Goal: Task Accomplishment & Management: Use online tool/utility

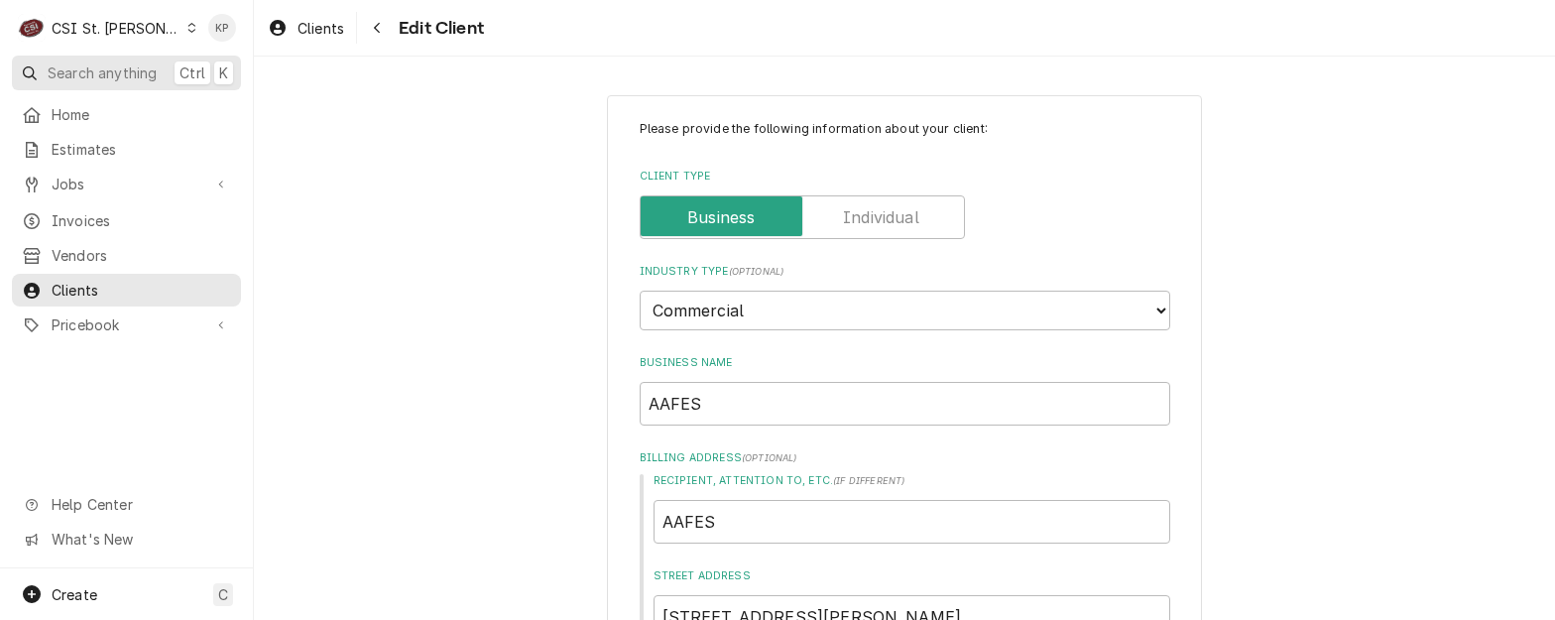
scroll to position [1952, 0]
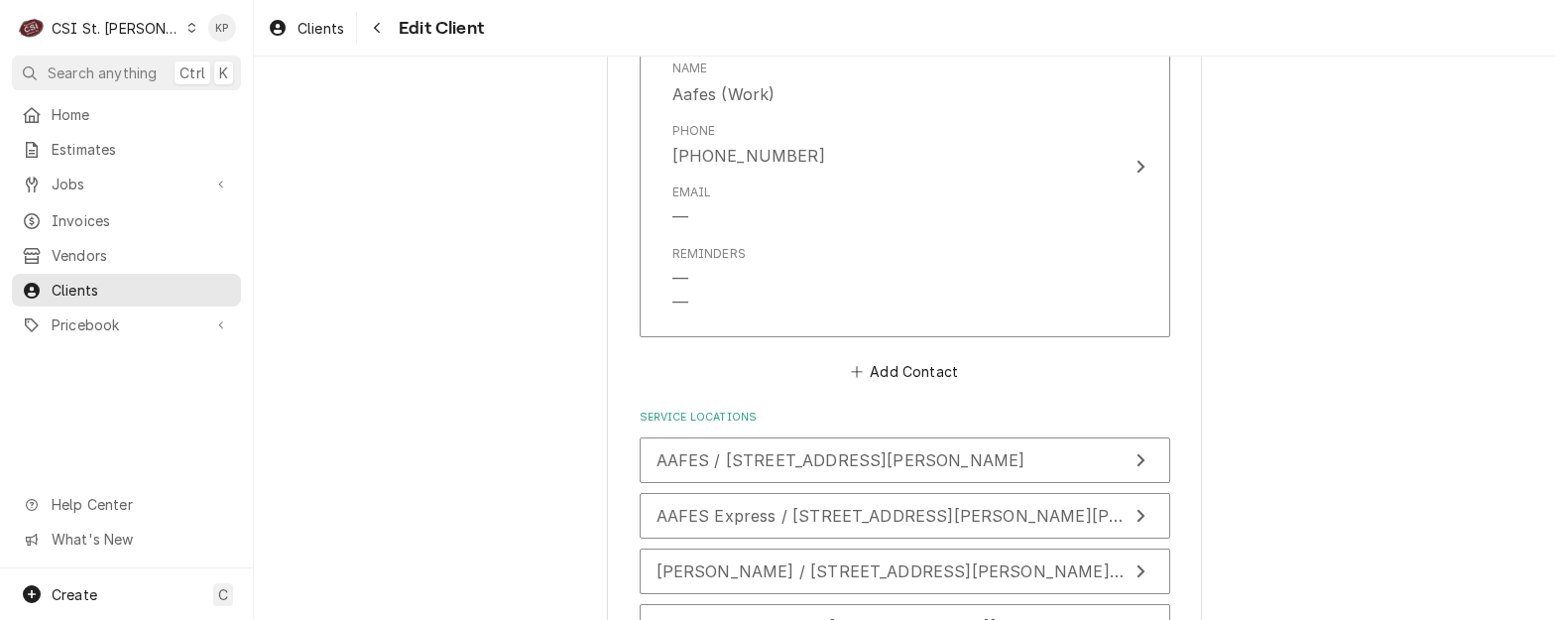
click at [187, 23] on icon "Dynamic Content Wrapper" at bounding box center [191, 28] width 9 height 10
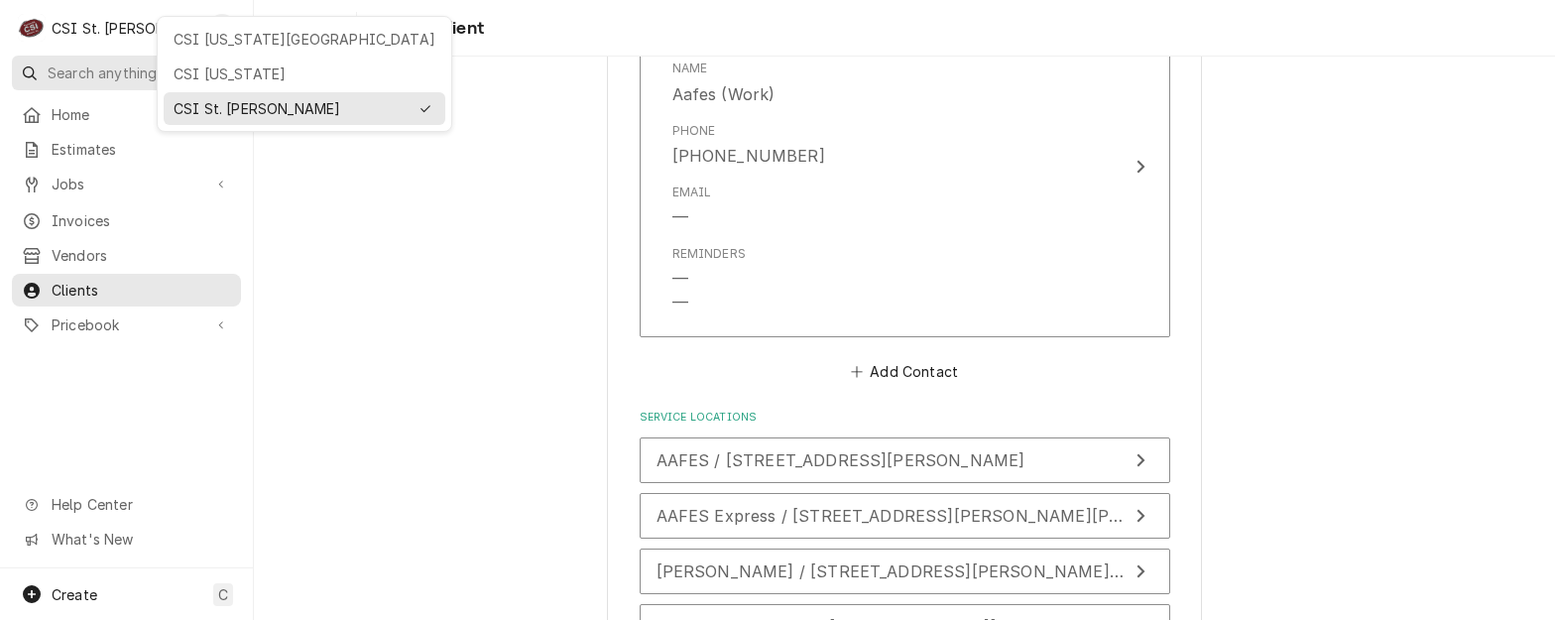
click at [179, 66] on div "CSI [US_STATE]" at bounding box center [305, 73] width 262 height 21
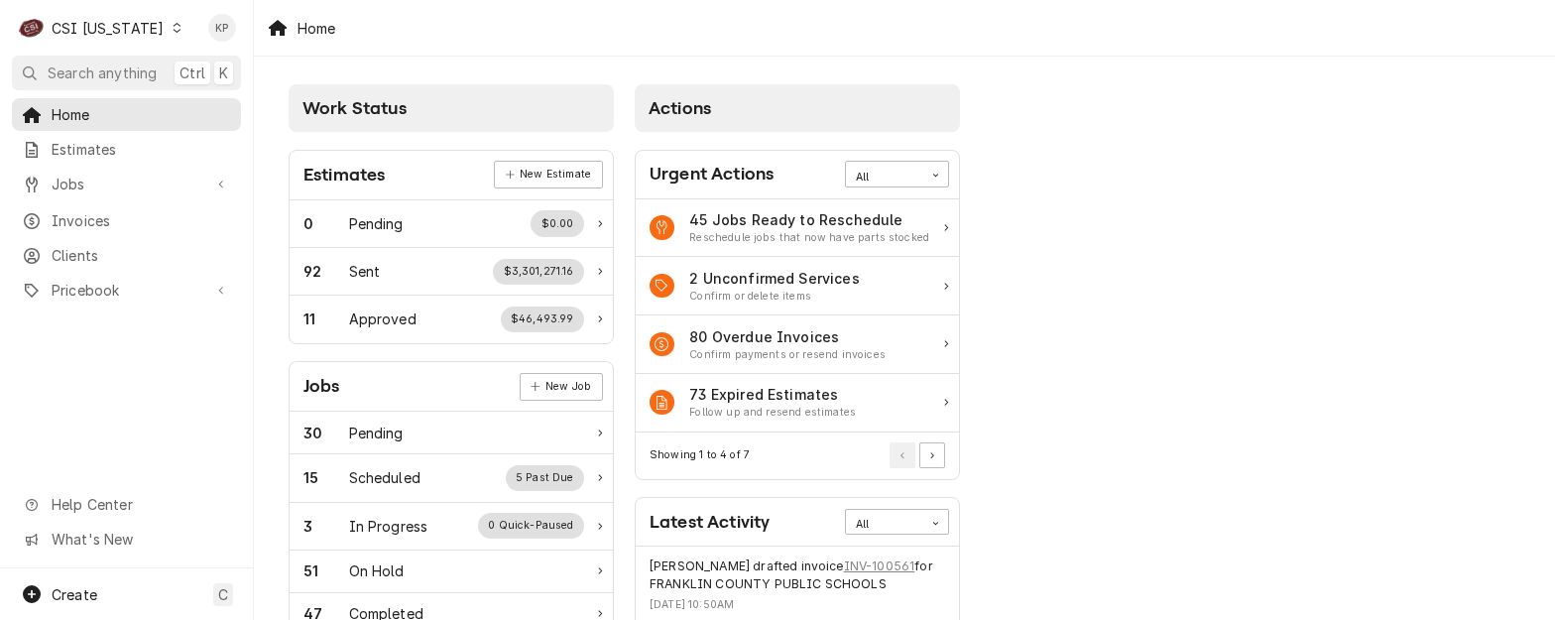
click at [109, 215] on span "Invoices" at bounding box center [142, 220] width 180 height 21
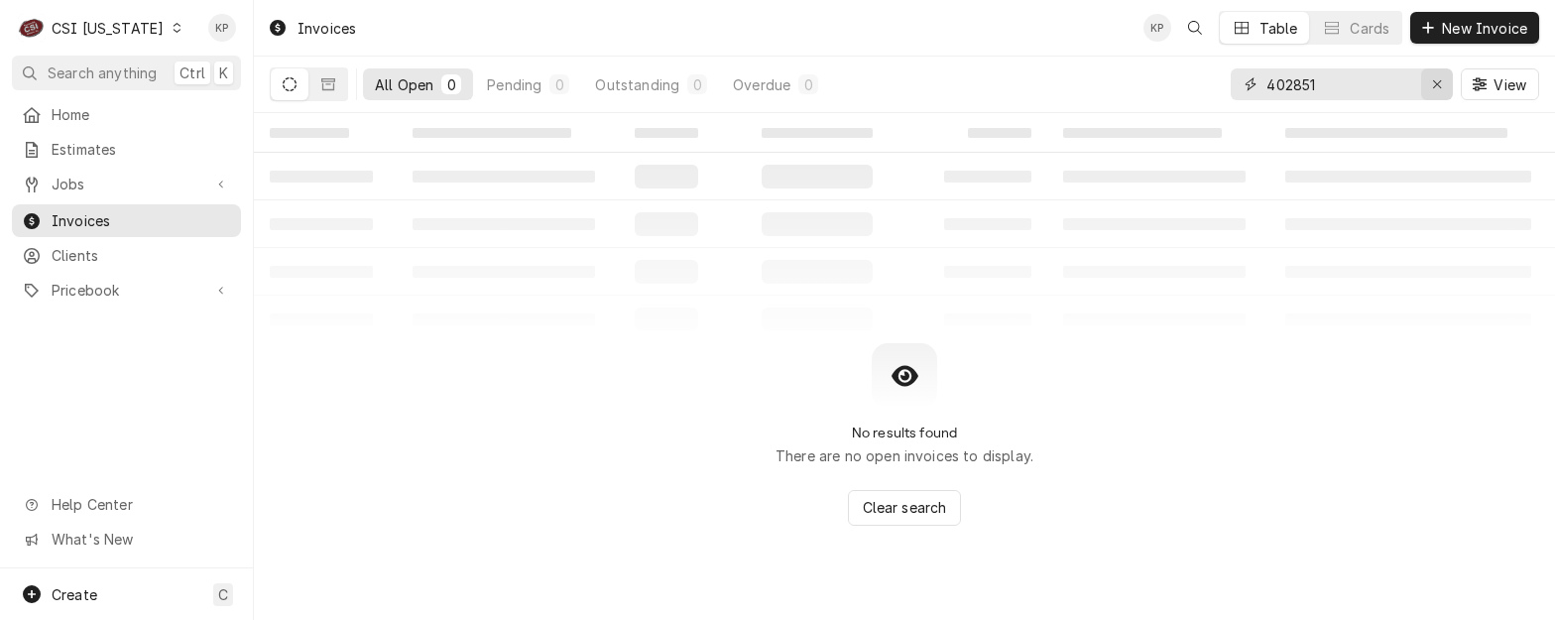
drag, startPoint x: 1438, startPoint y: 84, endPoint x: 1353, endPoint y: 84, distance: 85.3
click at [1437, 84] on icon "Erase input" at bounding box center [1437, 84] width 11 height 14
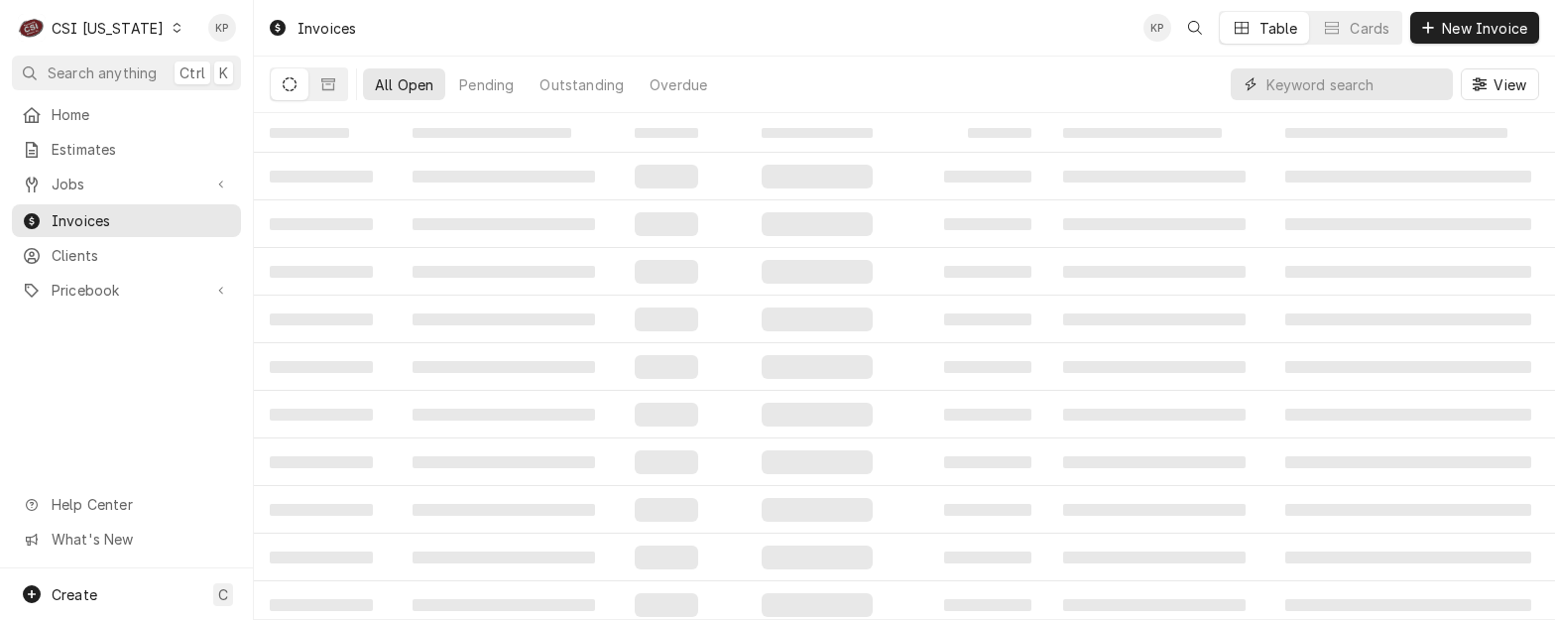
click at [1348, 84] on input "Dynamic Content Wrapper" at bounding box center [1355, 84] width 177 height 32
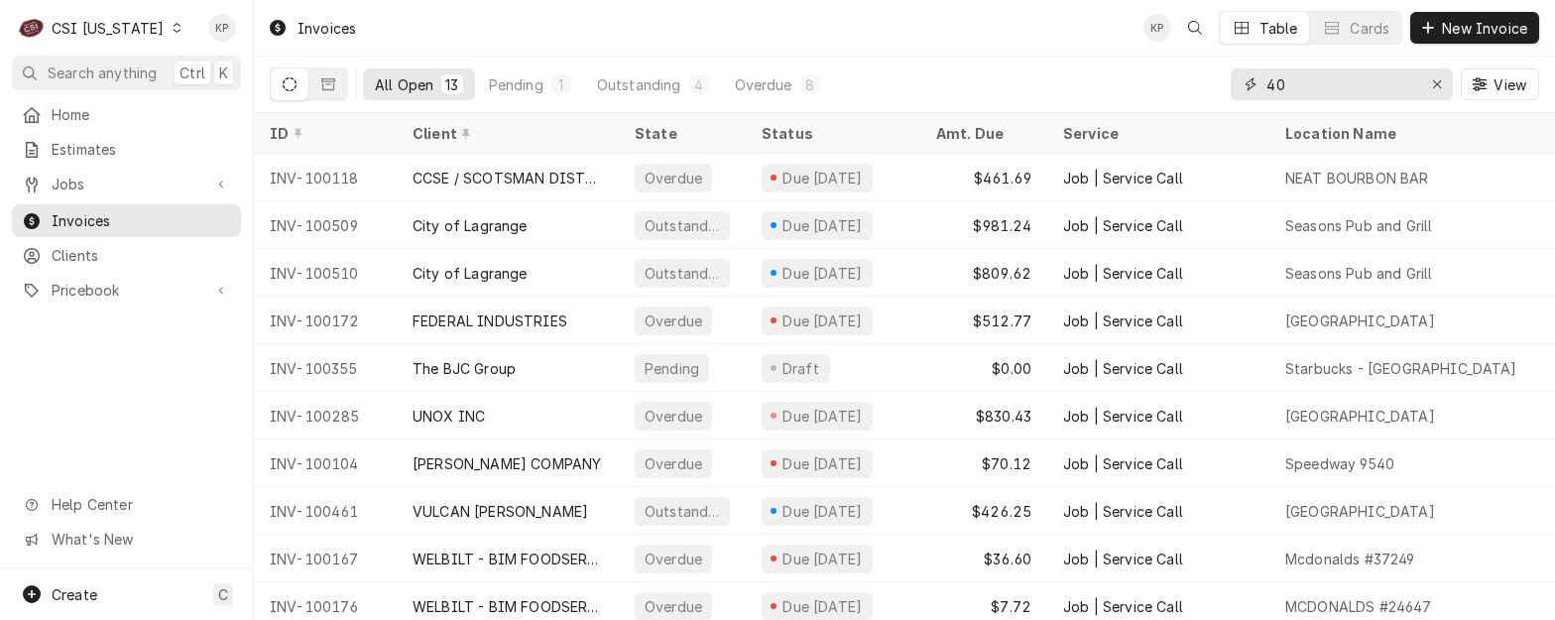
type input "4"
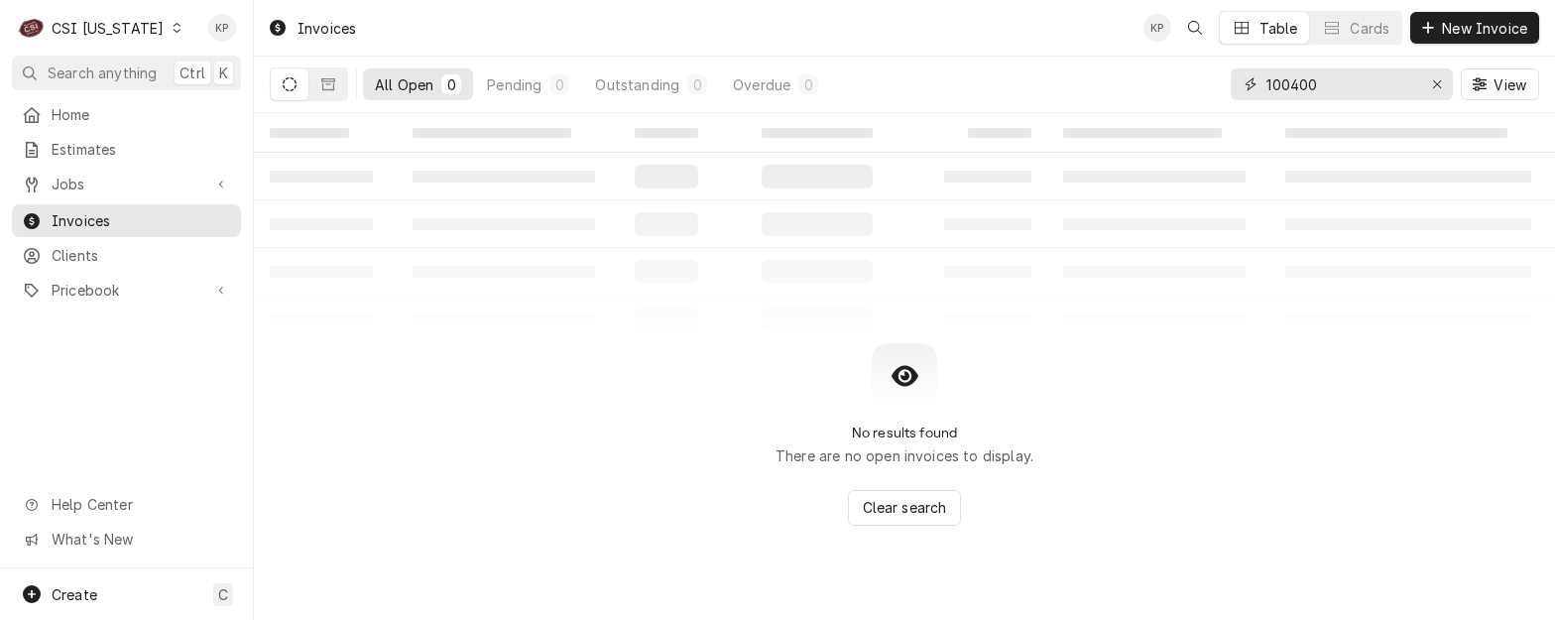
drag, startPoint x: 1352, startPoint y: 76, endPoint x: 1118, endPoint y: 72, distance: 234.1
click at [1131, 76] on div "All Open 0 Pending 0 Outstanding 0 Overdue 0 100400 View" at bounding box center [905, 85] width 1270 height 56
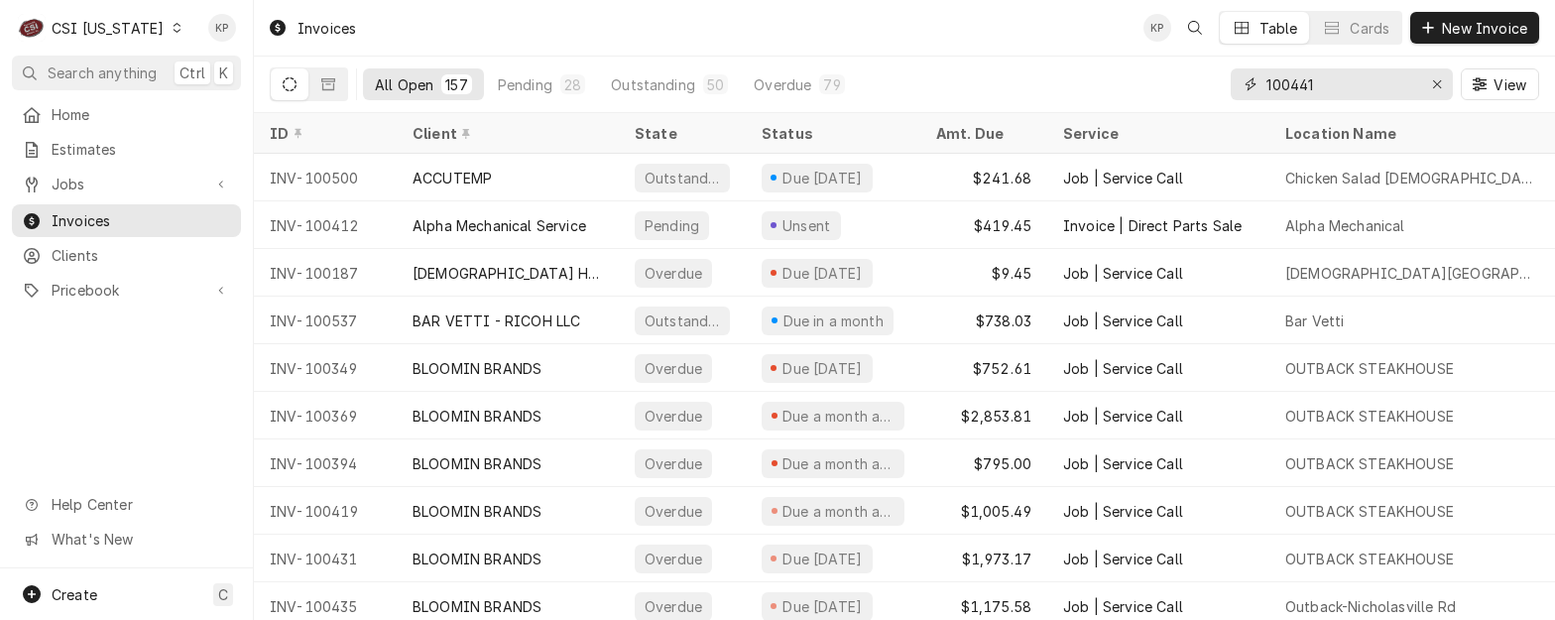
type input "100441"
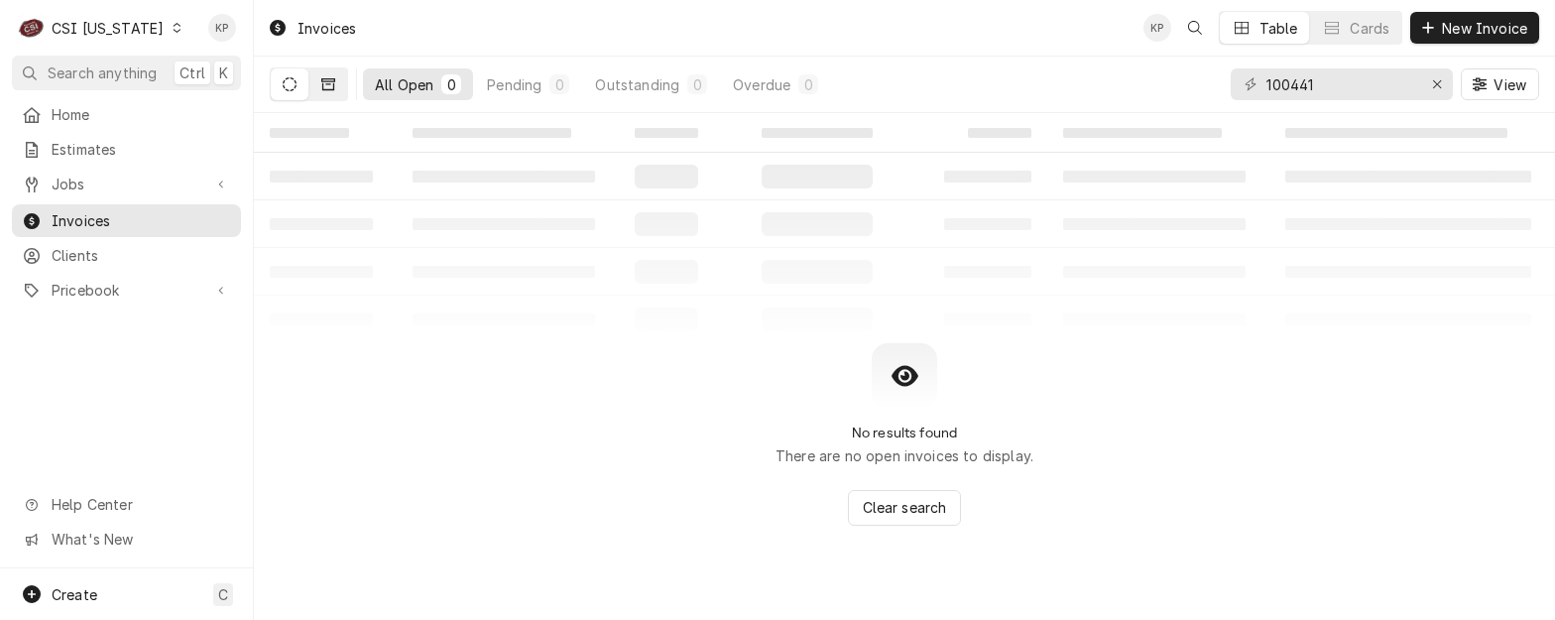
click at [318, 79] on button "Dynamic Content Wrapper" at bounding box center [328, 84] width 38 height 32
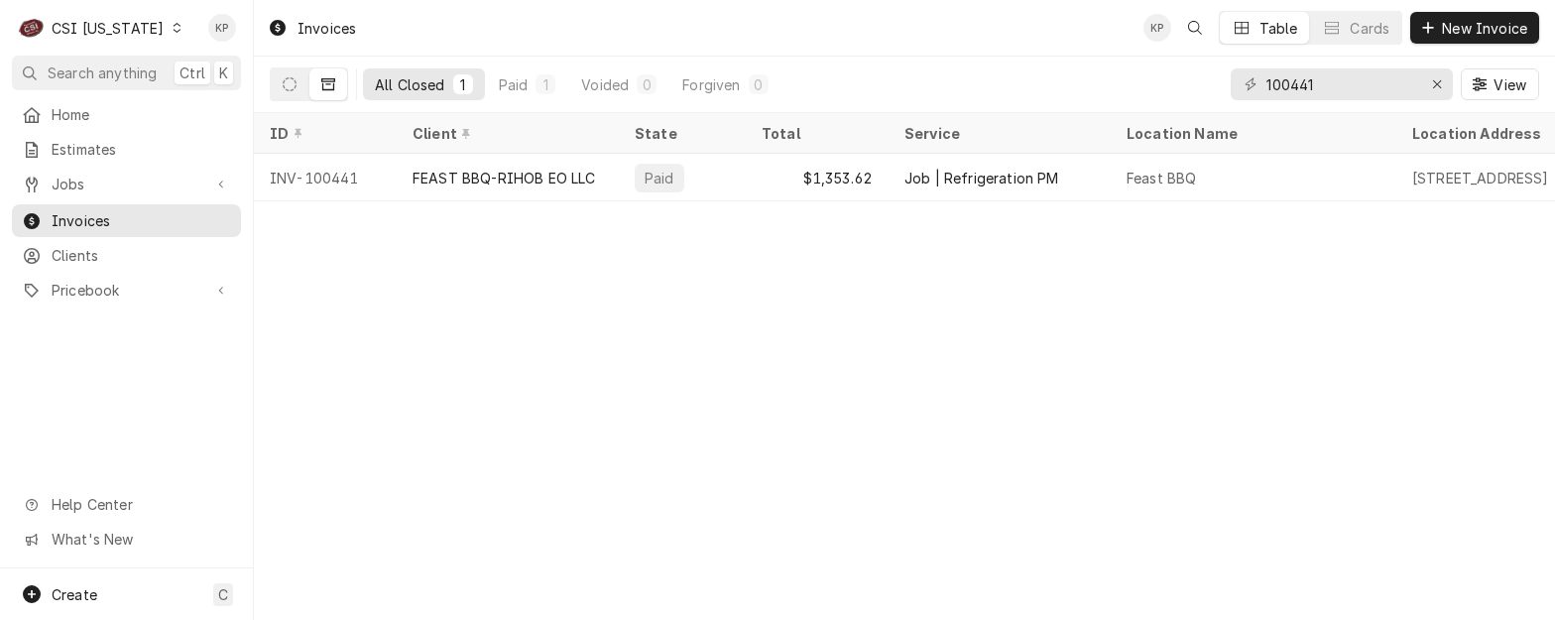
drag, startPoint x: 580, startPoint y: 432, endPoint x: 571, endPoint y: 419, distance: 16.5
click at [580, 431] on div "Invoices KP Table Cards New Invoice All Closed 1 Paid 1 Voided 0 Forgiven 0 100…" at bounding box center [904, 310] width 1301 height 620
